Goal: Transaction & Acquisition: Purchase product/service

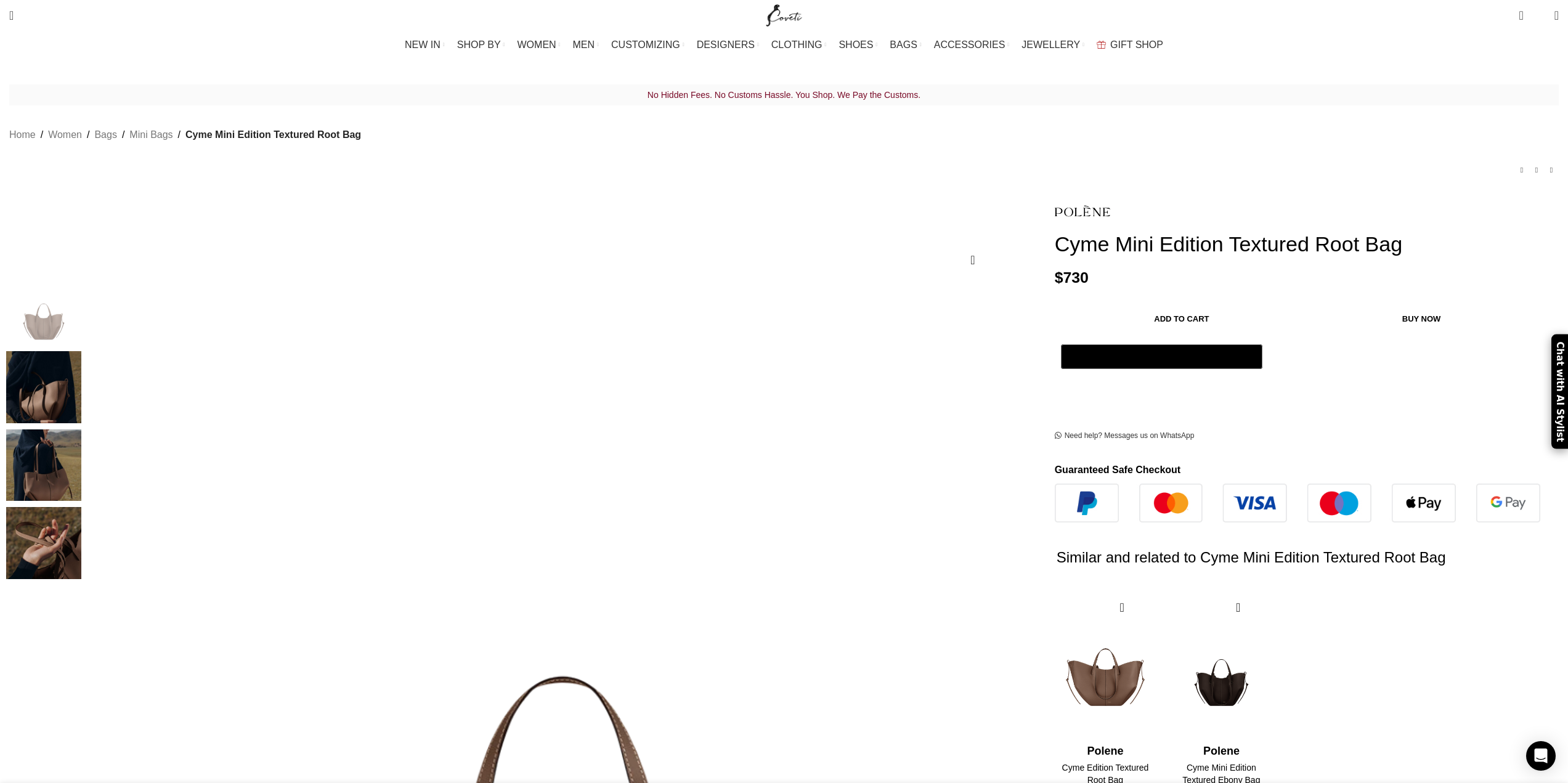
click at [81, 441] on img "3 / 4" at bounding box center [44, 466] width 75 height 72
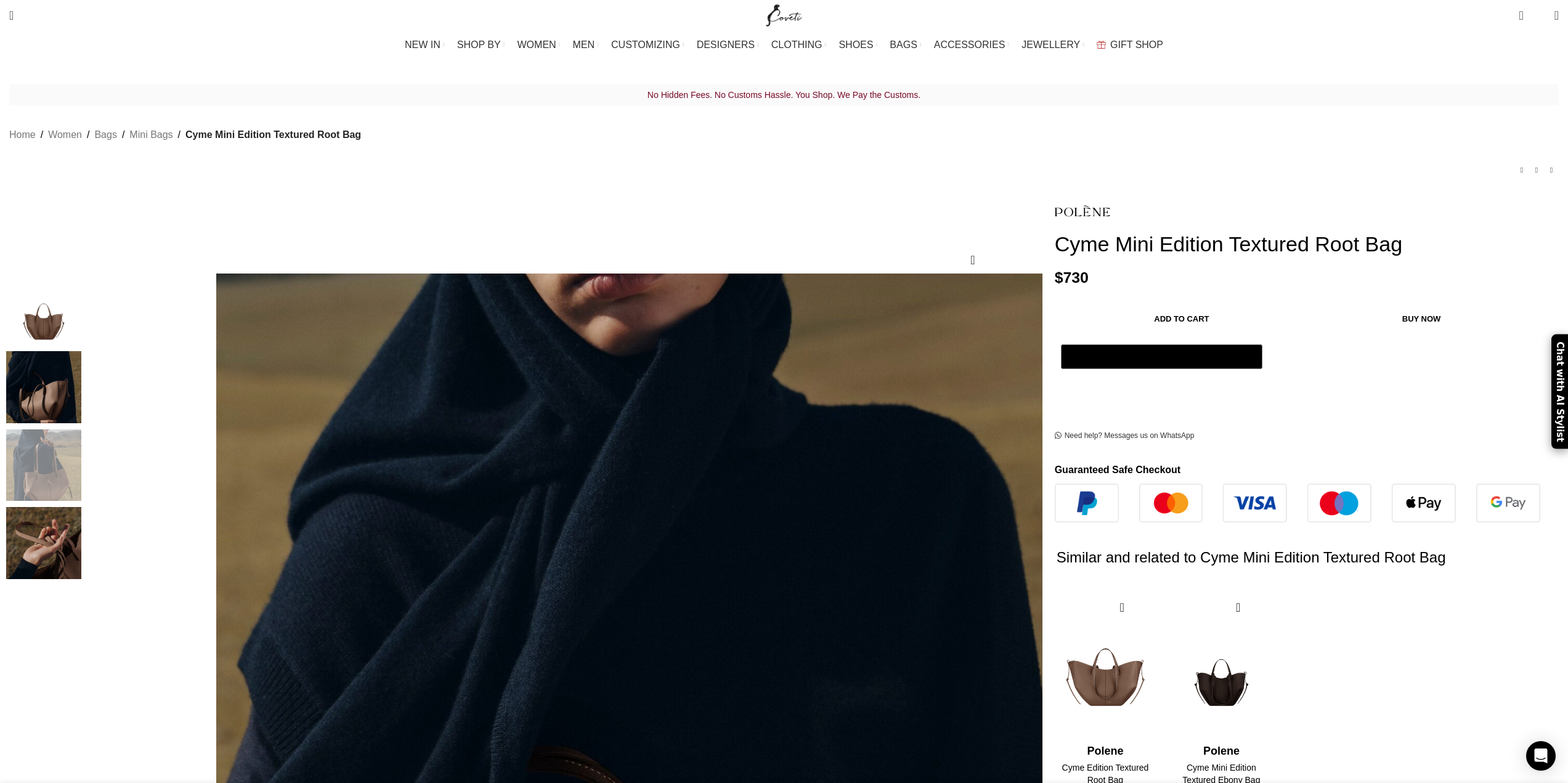
click at [81, 507] on img "4 / 4" at bounding box center [44, 543] width 75 height 72
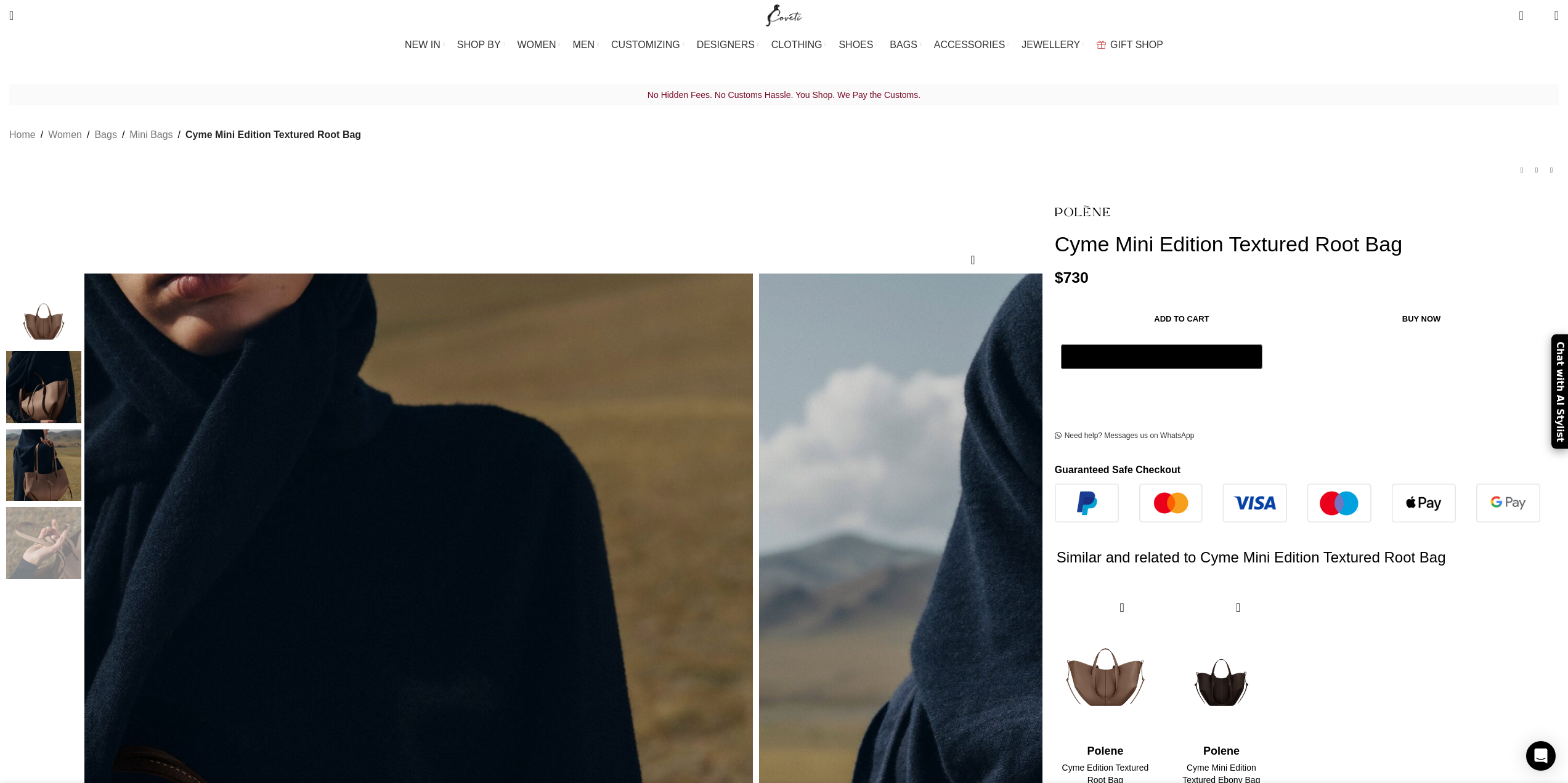
click at [81, 507] on img "4 / 4" at bounding box center [44, 543] width 75 height 72
drag, startPoint x: 929, startPoint y: 228, endPoint x: 1089, endPoint y: 279, distance: 167.9
click at [1089, 279] on div "Cyme Mini Edition Textured Root Bag $ 730 - Cyme Mini Edition Textured Root Bag…" at bounding box center [1307, 549] width 504 height 706
click at [1124, 271] on div "Cyme Mini Edition Textured Root Bag $ 730 - Cyme Mini Edition Textured Root Bag…" at bounding box center [1307, 549] width 504 height 706
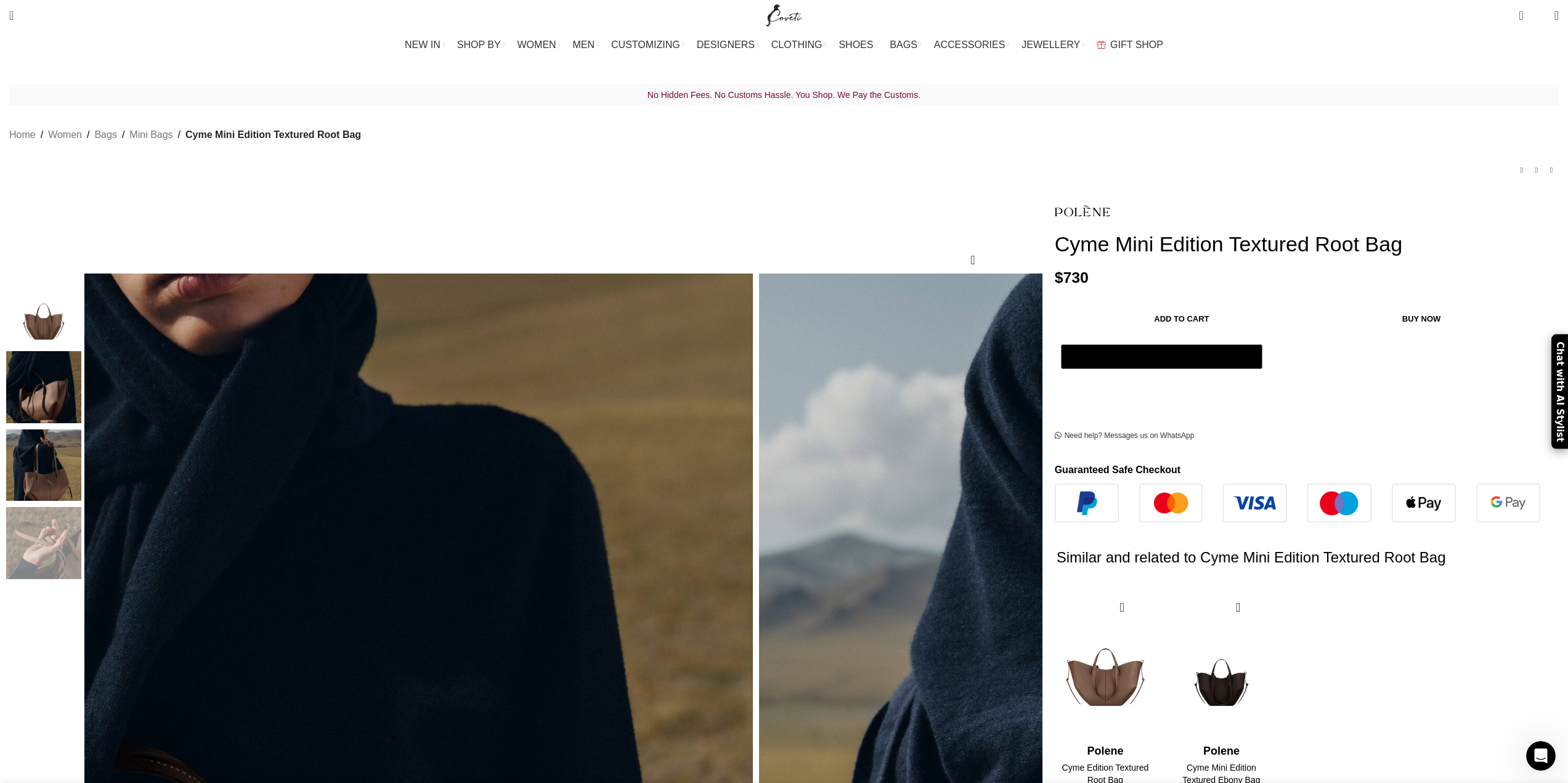
drag, startPoint x: 1126, startPoint y: 262, endPoint x: 917, endPoint y: 234, distance: 210.9
copy h1 "Cyme Mini Edition Textured Root Bag"
